Goal: Check status: Check status

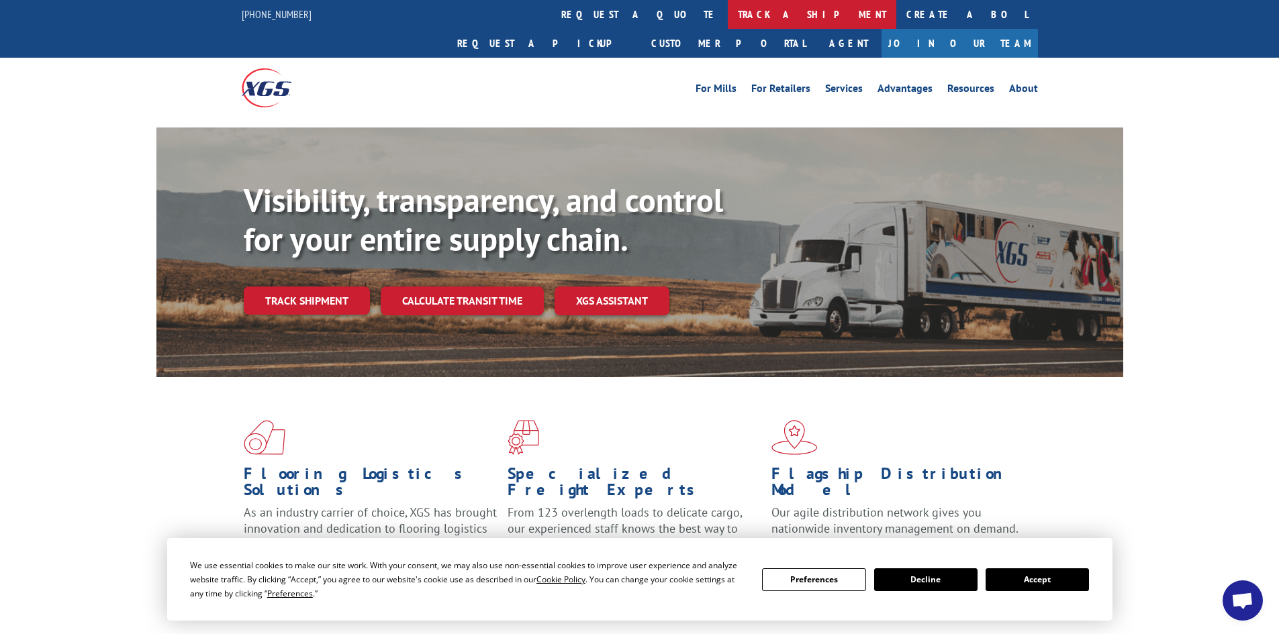
click at [728, 16] on link "track a shipment" at bounding box center [812, 14] width 169 height 29
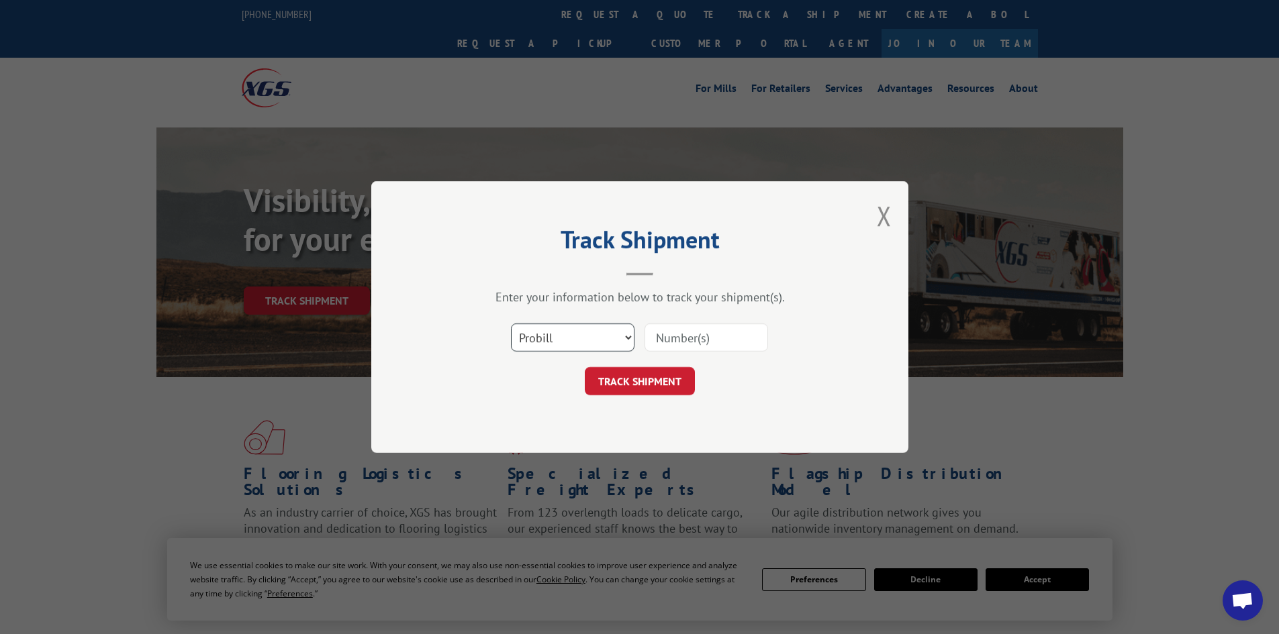
click at [572, 340] on select "Select category... Probill BOL PO" at bounding box center [573, 338] width 124 height 28
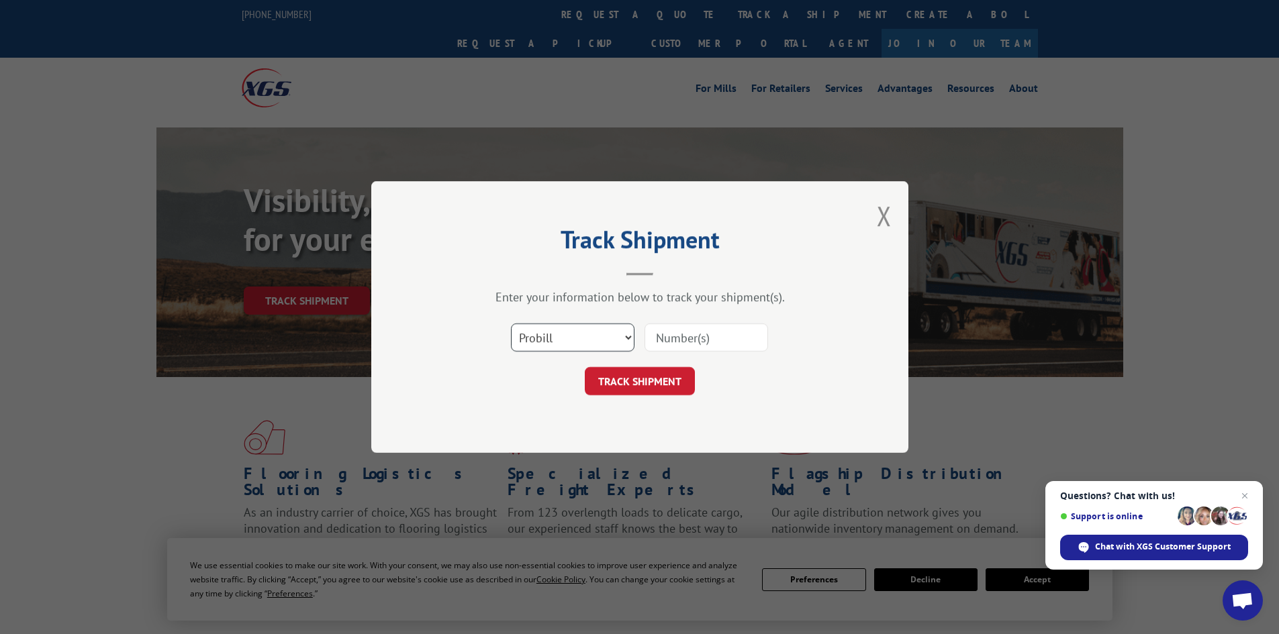
select select "bol"
click at [511, 324] on select "Select category... Probill BOL PO" at bounding box center [573, 338] width 124 height 28
click at [673, 339] on input at bounding box center [706, 338] width 124 height 28
paste input "451949"
type input "451949"
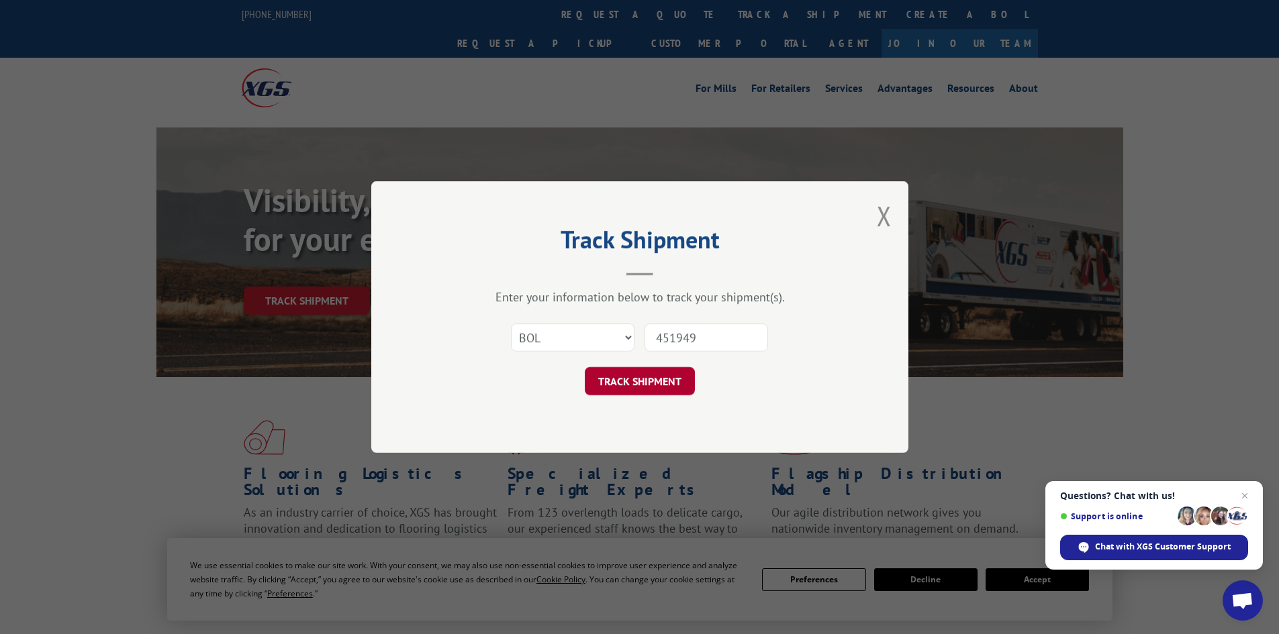
click at [646, 377] on button "TRACK SHIPMENT" at bounding box center [640, 381] width 110 height 28
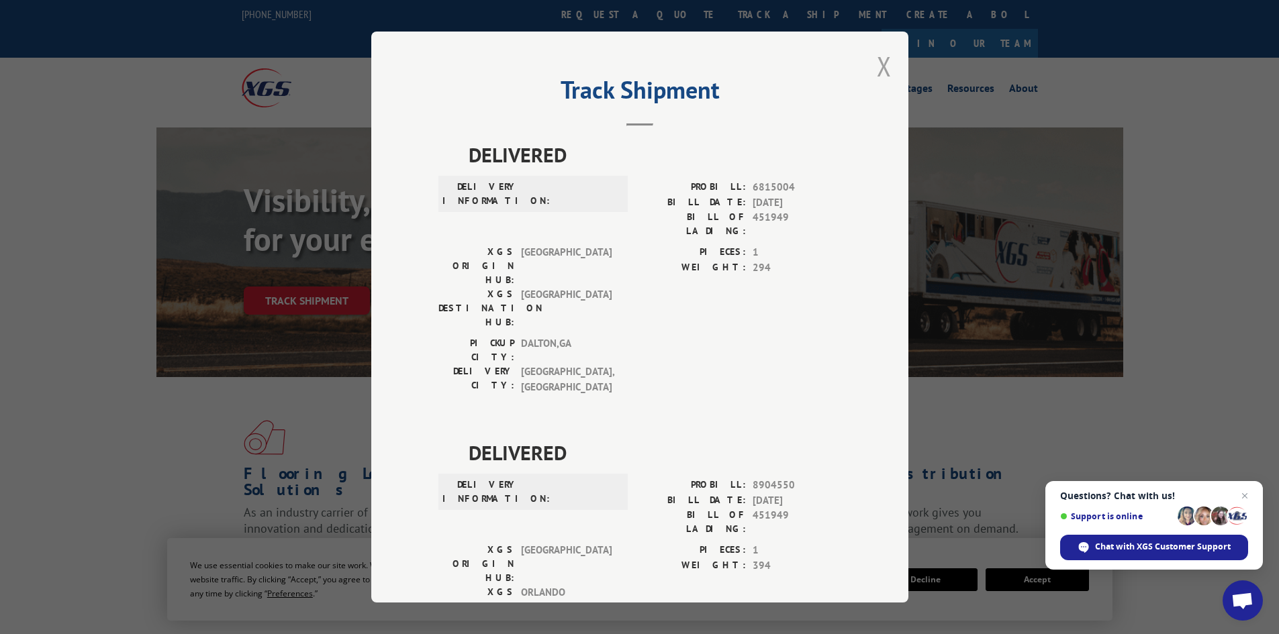
click at [881, 70] on button "Close modal" at bounding box center [884, 66] width 15 height 36
